Goal: Task Accomplishment & Management: Use online tool/utility

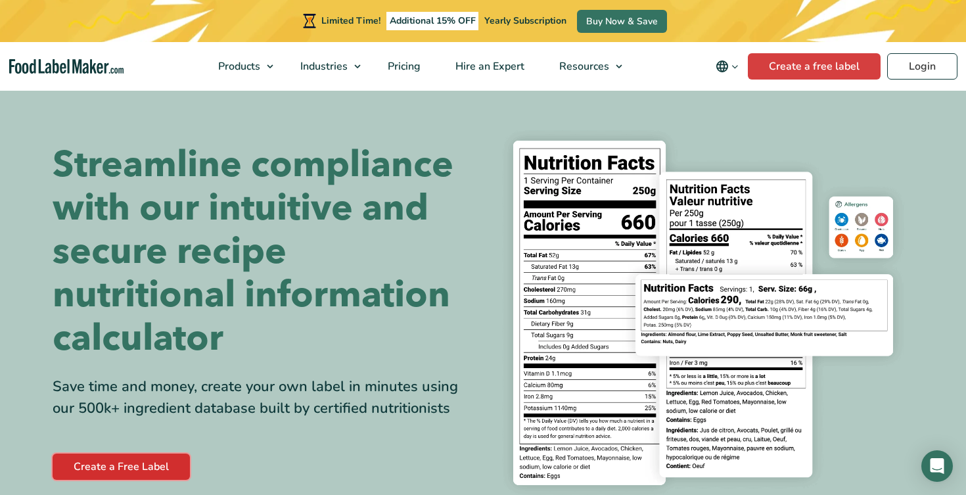
click at [144, 461] on link "Create a Free Label" at bounding box center [121, 466] width 137 height 26
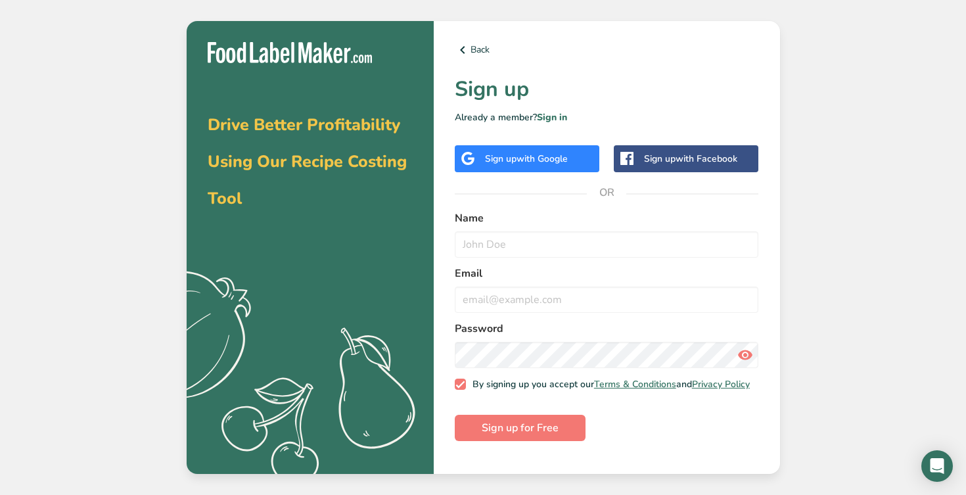
click at [522, 151] on div "Sign up with Google" at bounding box center [527, 158] width 145 height 27
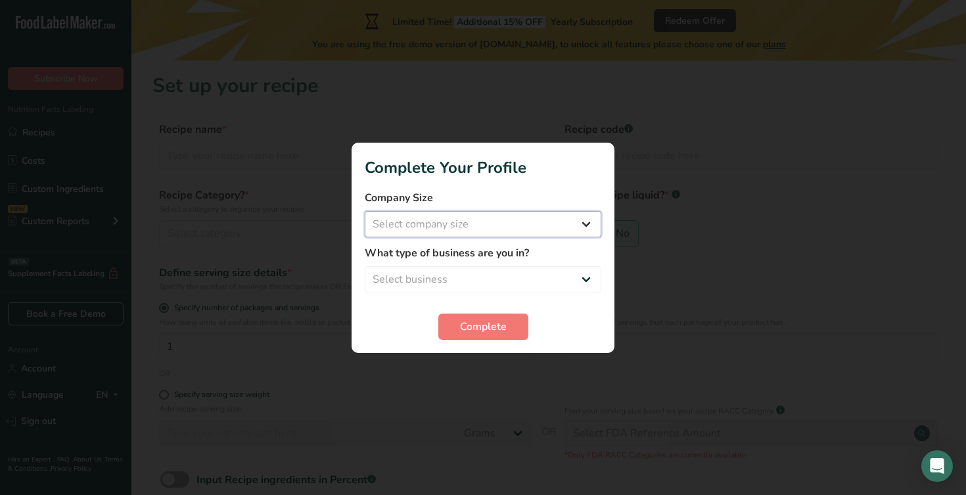
click at [581, 220] on select "Select company size Fewer than 10 Employees 10 to 50 Employees 51 to 500 Employ…" at bounding box center [483, 224] width 236 height 26
select select "2"
click at [365, 211] on select "Select company size Fewer than 10 Employees 10 to 50 Employees 51 to 500 Employ…" at bounding box center [483, 224] width 236 height 26
click at [589, 283] on select "Select business Packaged Food Manufacturer Restaurant & Cafe Bakery Meal Plans …" at bounding box center [483, 279] width 236 height 26
select select "5"
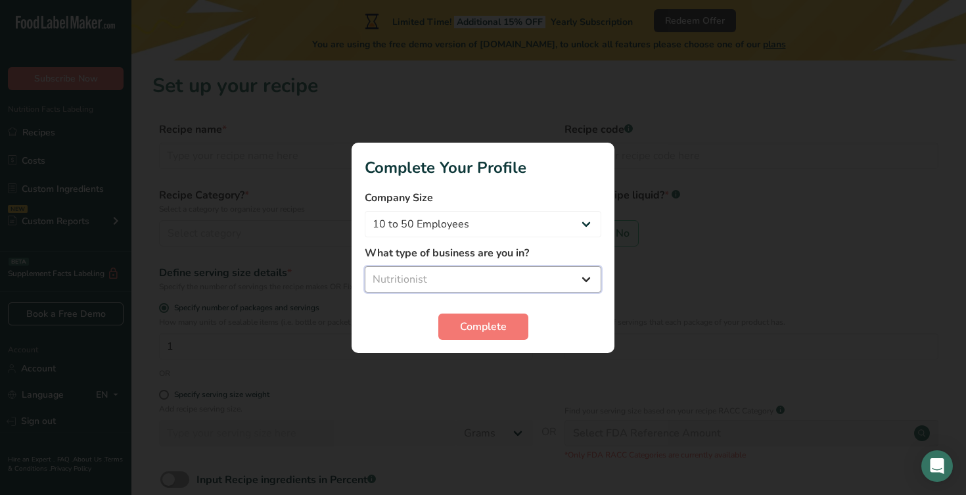
click at [365, 266] on select "Select business Packaged Food Manufacturer Restaurant & Cafe Bakery Meal Plans …" at bounding box center [483, 279] width 236 height 26
click at [500, 319] on span "Complete" at bounding box center [483, 327] width 47 height 16
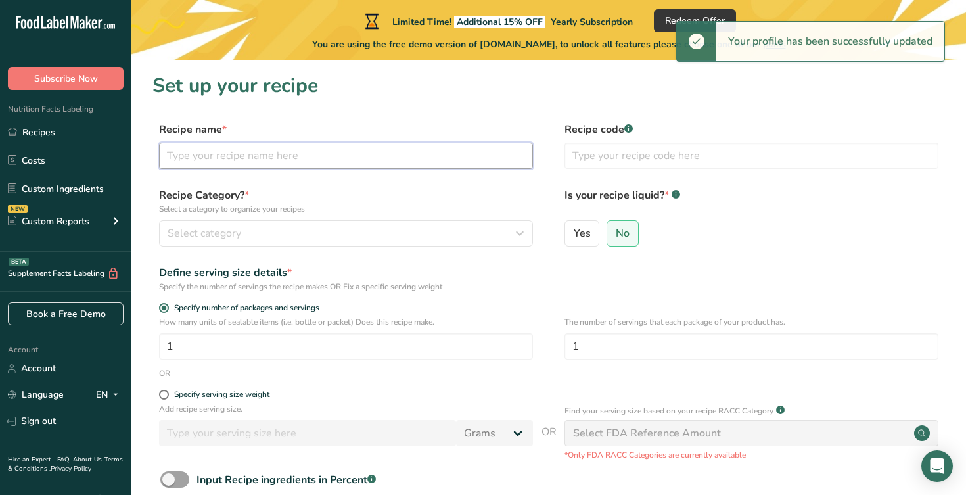
click at [421, 160] on input "text" at bounding box center [346, 156] width 374 height 26
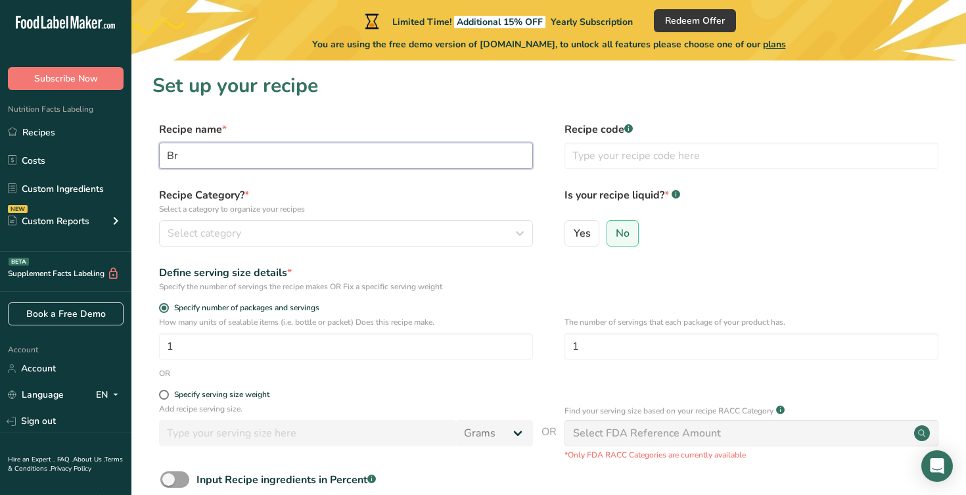
type input "B"
type input "gluten free fake oatmeal"
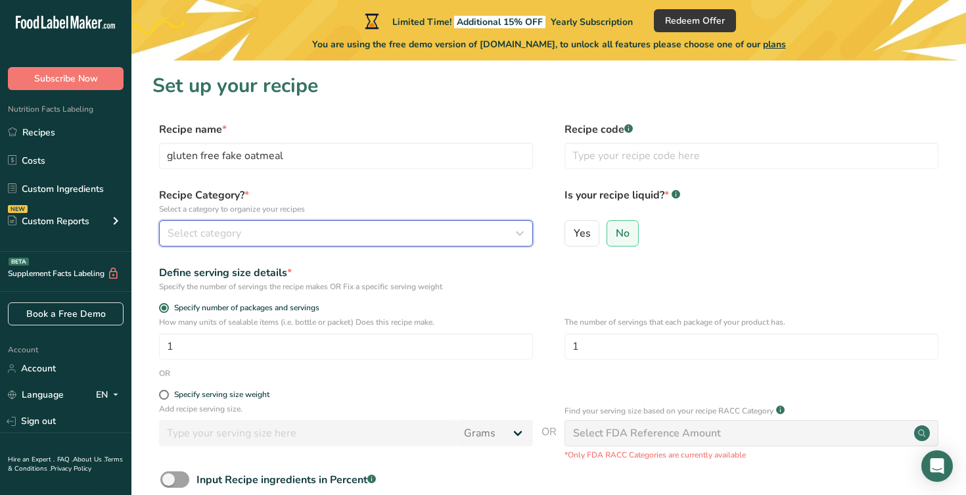
click at [344, 227] on div "Select category" at bounding box center [342, 233] width 349 height 16
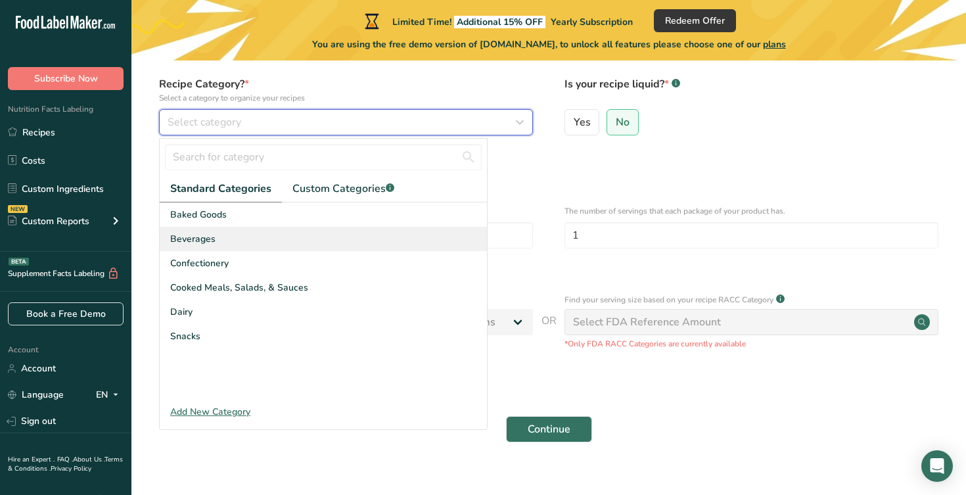
scroll to position [112, 0]
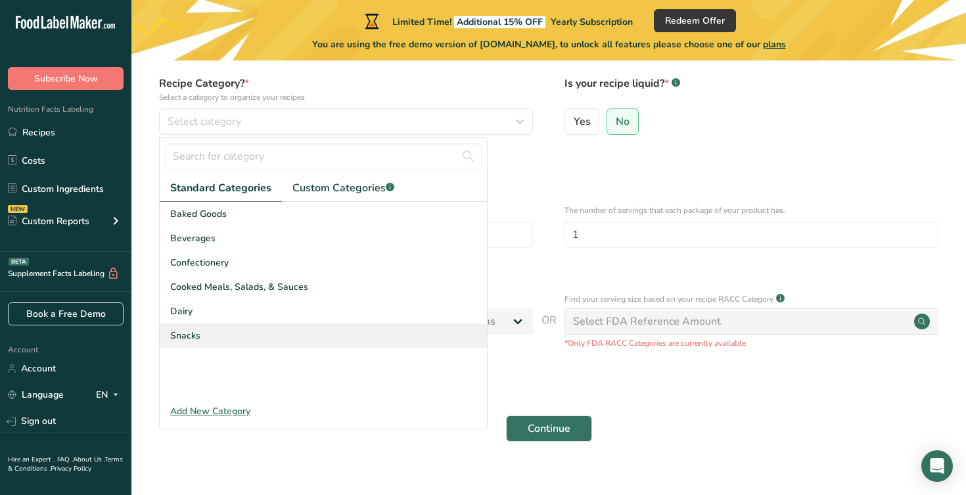
click at [313, 324] on div "Snacks" at bounding box center [323, 335] width 327 height 24
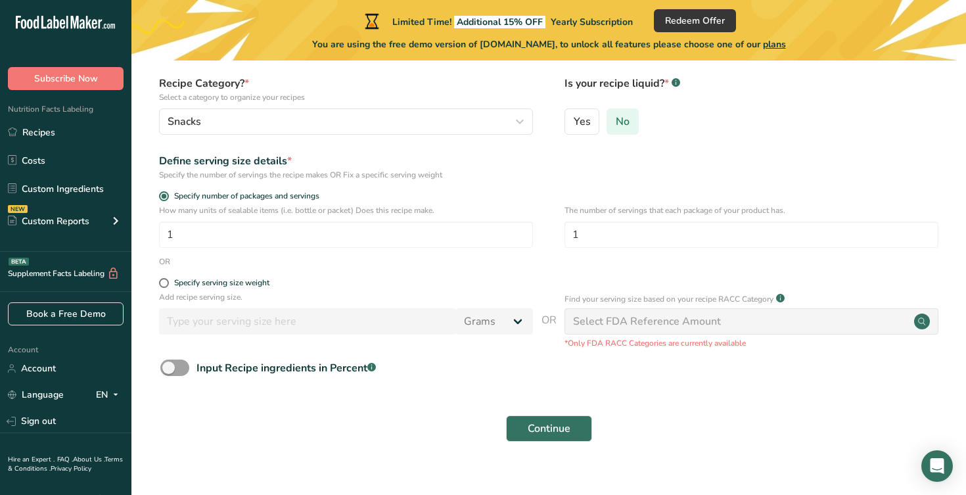
click at [621, 120] on span "No" at bounding box center [623, 121] width 14 height 13
click at [616, 120] on input "No" at bounding box center [611, 121] width 9 height 9
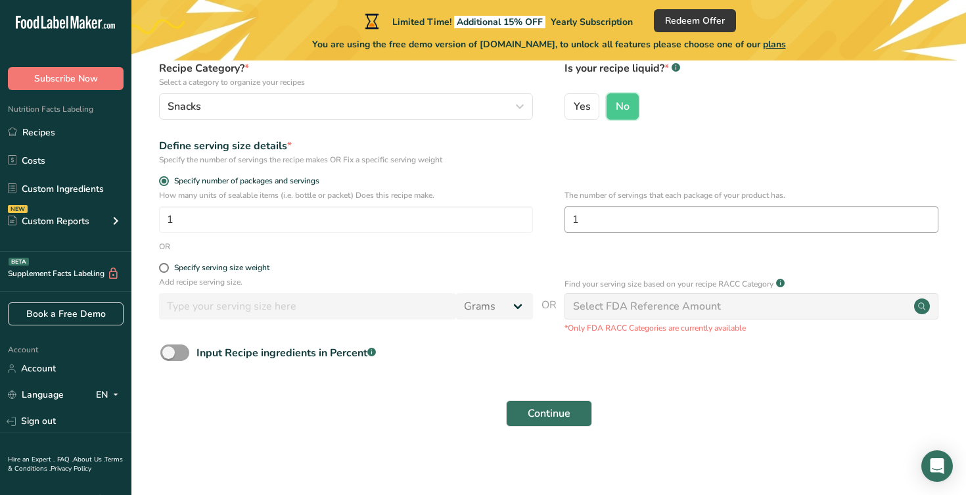
scroll to position [126, 0]
click at [921, 307] on circle at bounding box center [922, 307] width 16 height 16
click at [229, 351] on div "Input Recipe ingredients in Percent .a-a{fill:#347362;}.b-a{fill:#fff;}" at bounding box center [285, 354] width 179 height 16
click at [169, 351] on input "Input Recipe ingredients in Percent .a-a{fill:#347362;}.b-a{fill:#fff;}" at bounding box center [164, 353] width 9 height 9
checkbox input "true"
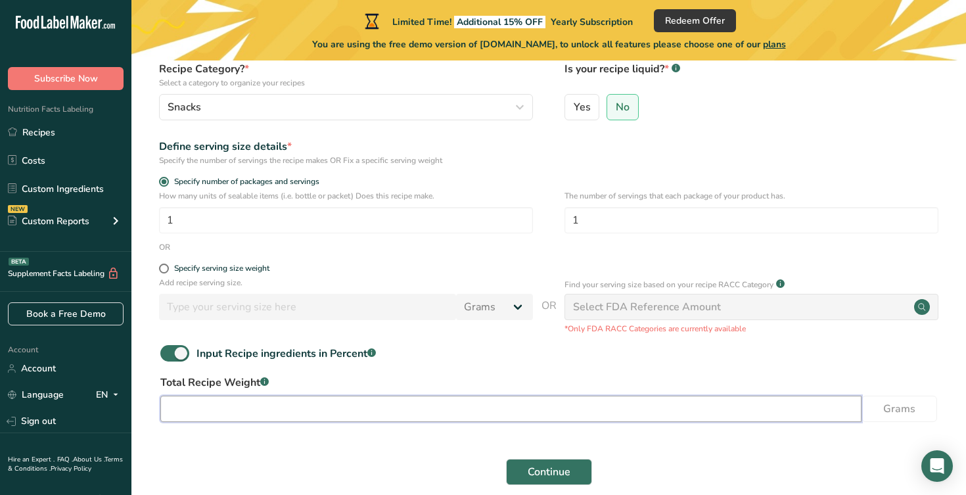
click at [232, 402] on input "number" at bounding box center [510, 408] width 701 height 26
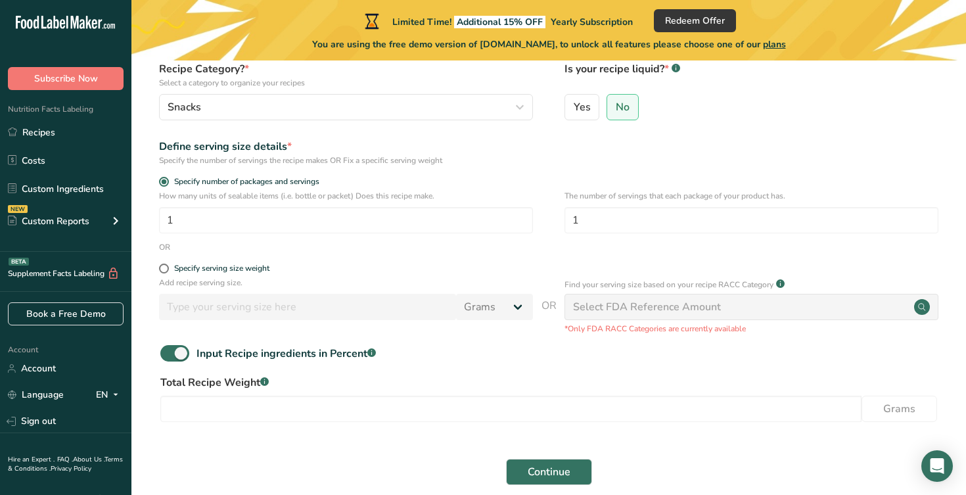
click at [528, 134] on form "Recipe name * gluten free fake oatmeal Recipe code .a-a{fill:#347362;}.b-a{fill…" at bounding box center [548, 243] width 792 height 497
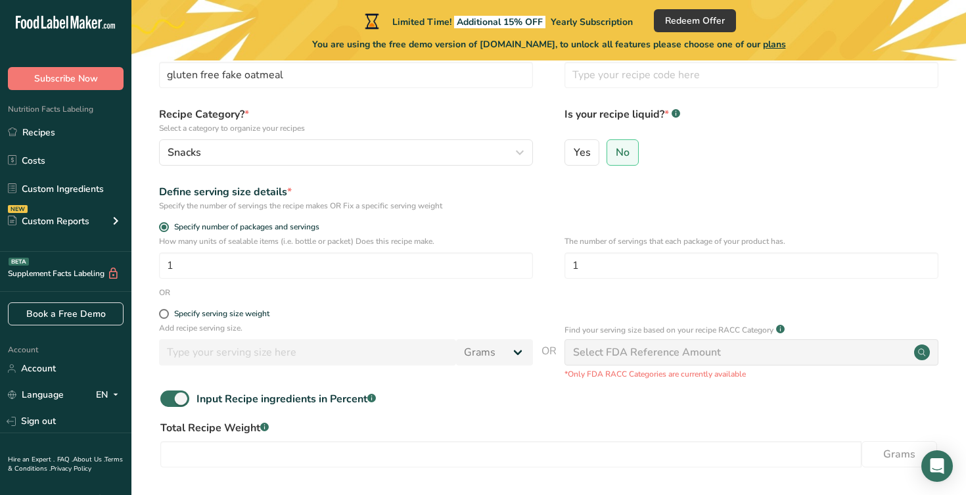
scroll to position [187, 0]
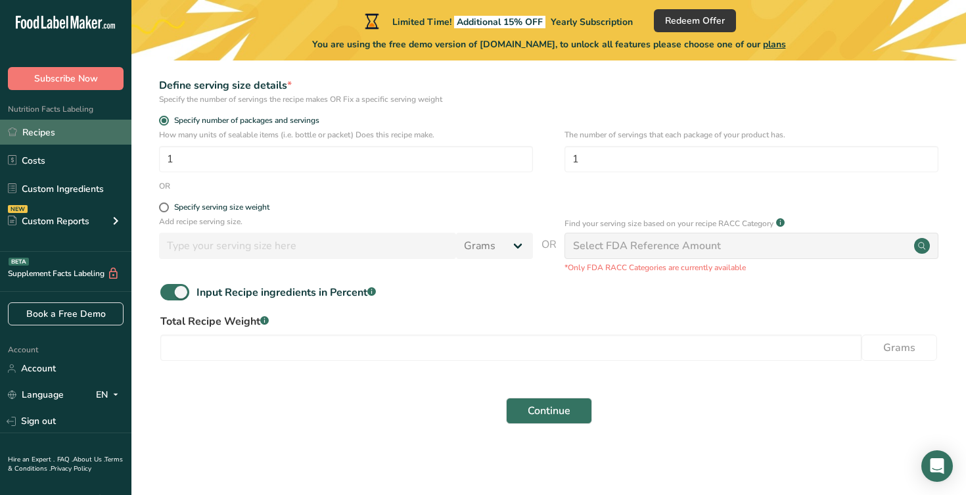
click at [44, 131] on link "Recipes" at bounding box center [65, 132] width 131 height 25
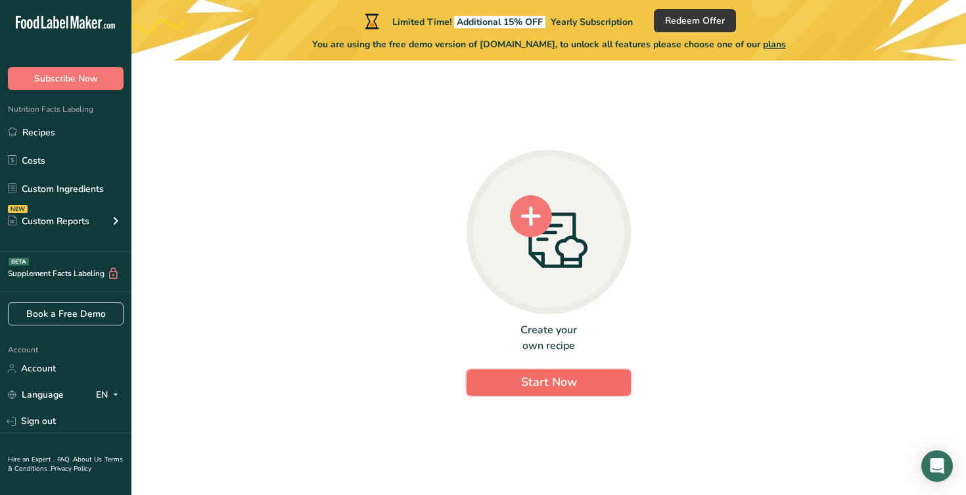
click at [507, 378] on button "Start Now" at bounding box center [548, 382] width 164 height 26
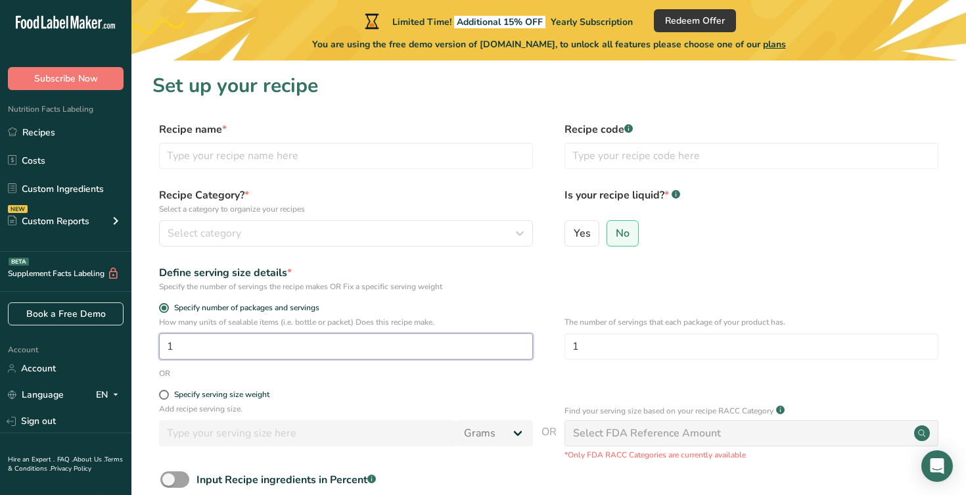
click at [367, 335] on input "1" at bounding box center [346, 346] width 374 height 26
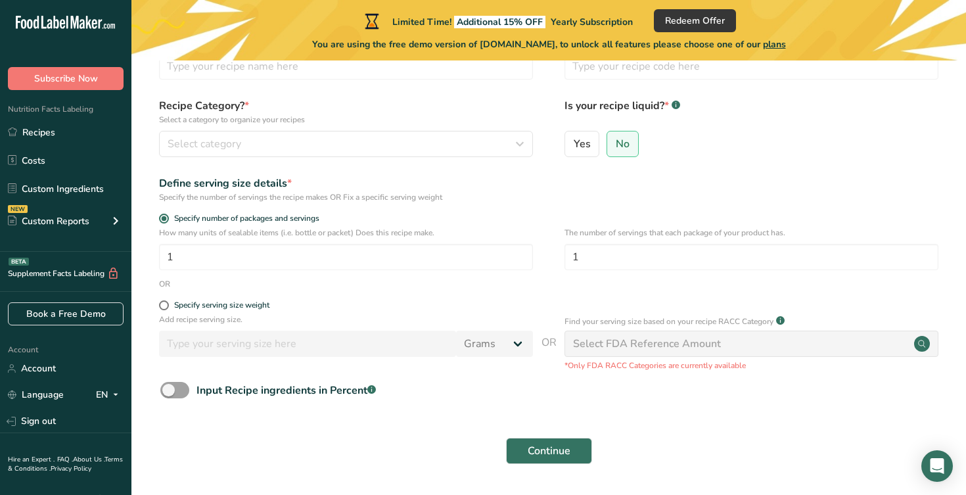
scroll to position [129, 0]
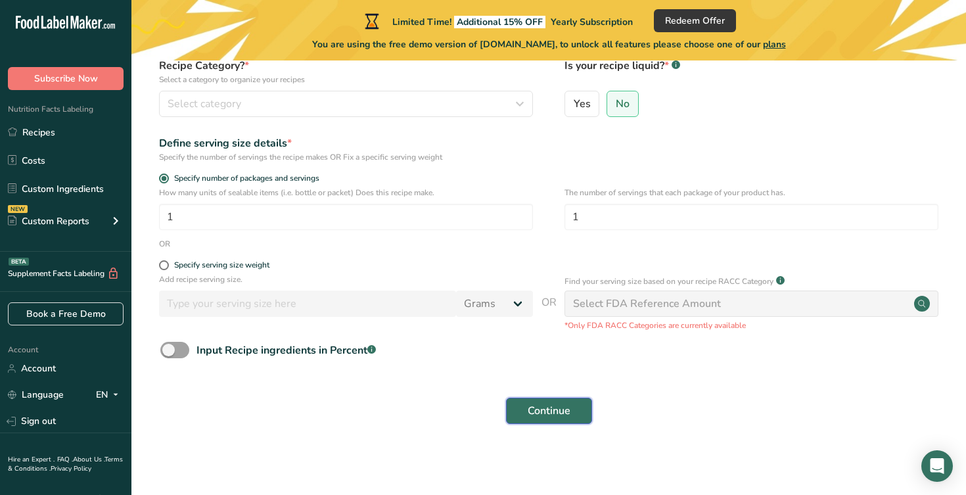
click at [522, 411] on button "Continue" at bounding box center [549, 410] width 86 height 26
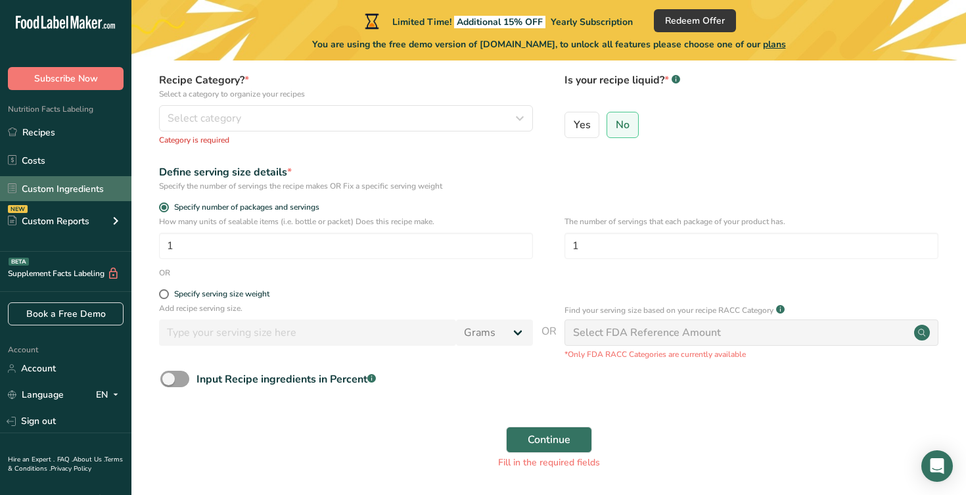
click at [58, 194] on link "Custom Ingredients" at bounding box center [65, 188] width 131 height 25
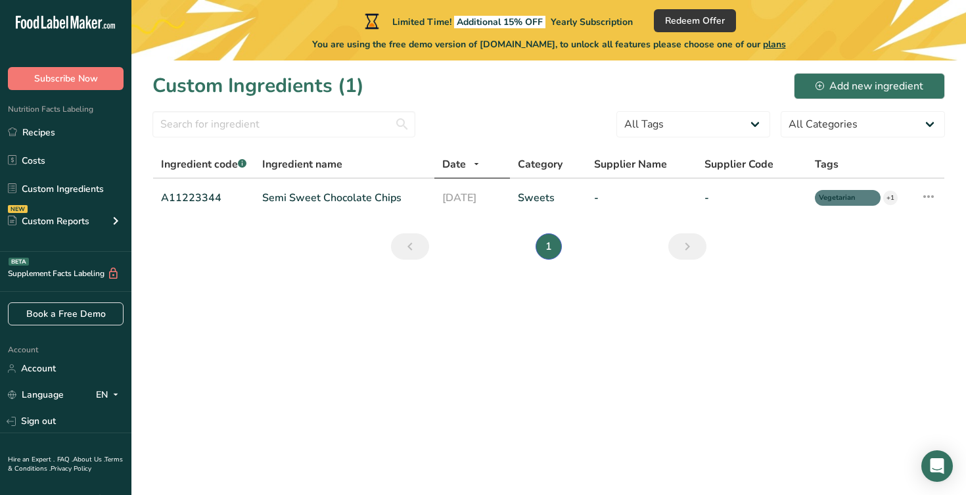
click at [338, 266] on section "Custom Ingredients (1) Add new ingredient All Tags Source of Antioxidants [MEDI…" at bounding box center [548, 170] width 834 height 220
